Goal: Find specific page/section: Find specific page/section

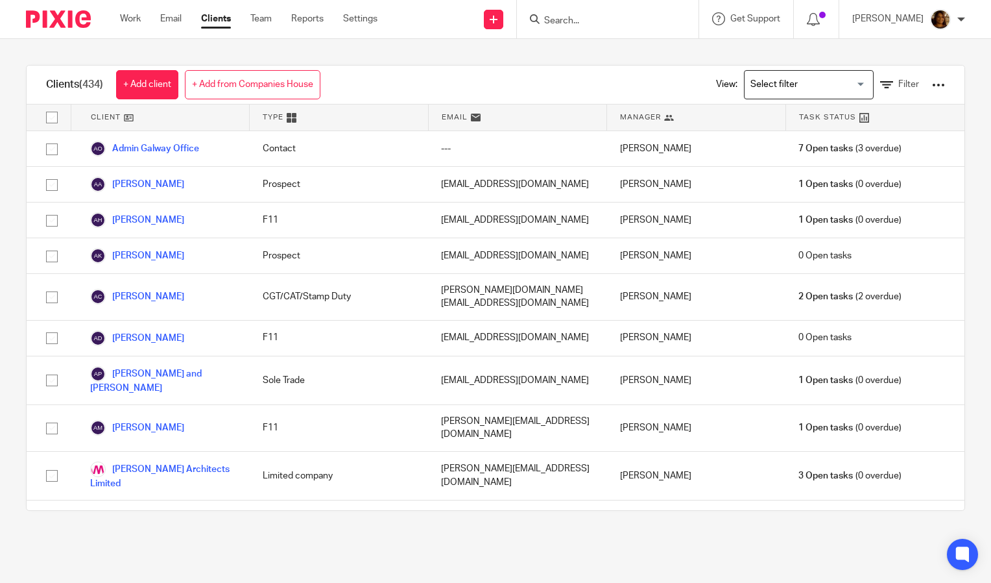
click at [579, 10] on div at bounding box center [608, 19] width 182 height 38
click at [577, 16] on input "Search" at bounding box center [601, 22] width 117 height 12
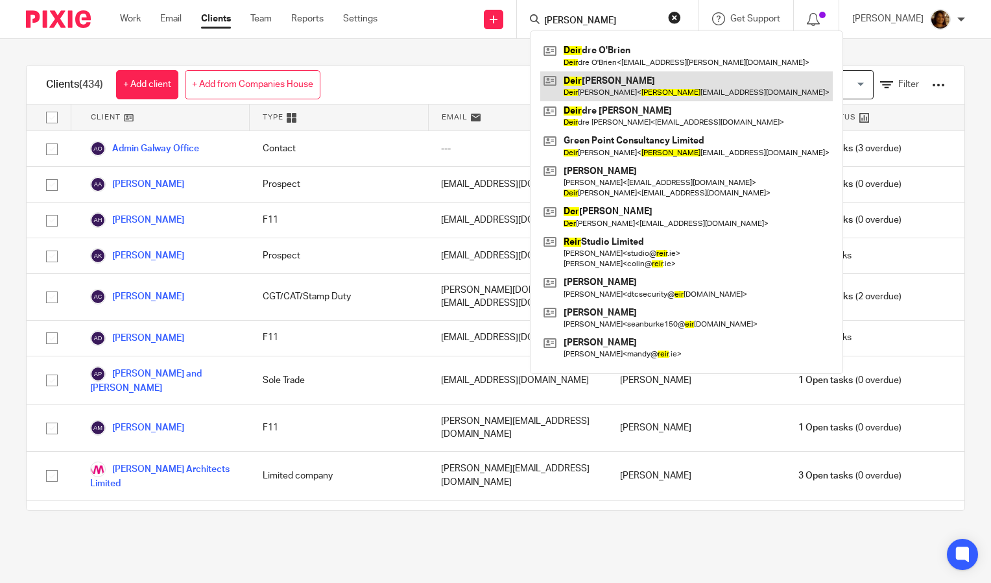
type input "[PERSON_NAME]"
click at [593, 91] on link at bounding box center [686, 86] width 293 height 30
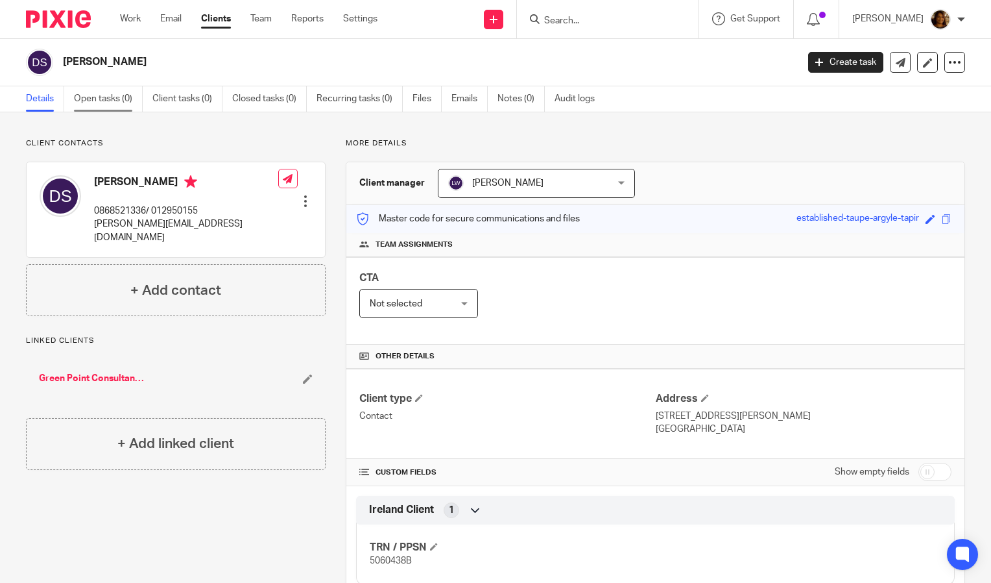
click at [112, 103] on link "Open tasks (0)" at bounding box center [108, 98] width 69 height 25
